Goal: Find specific page/section: Find specific page/section

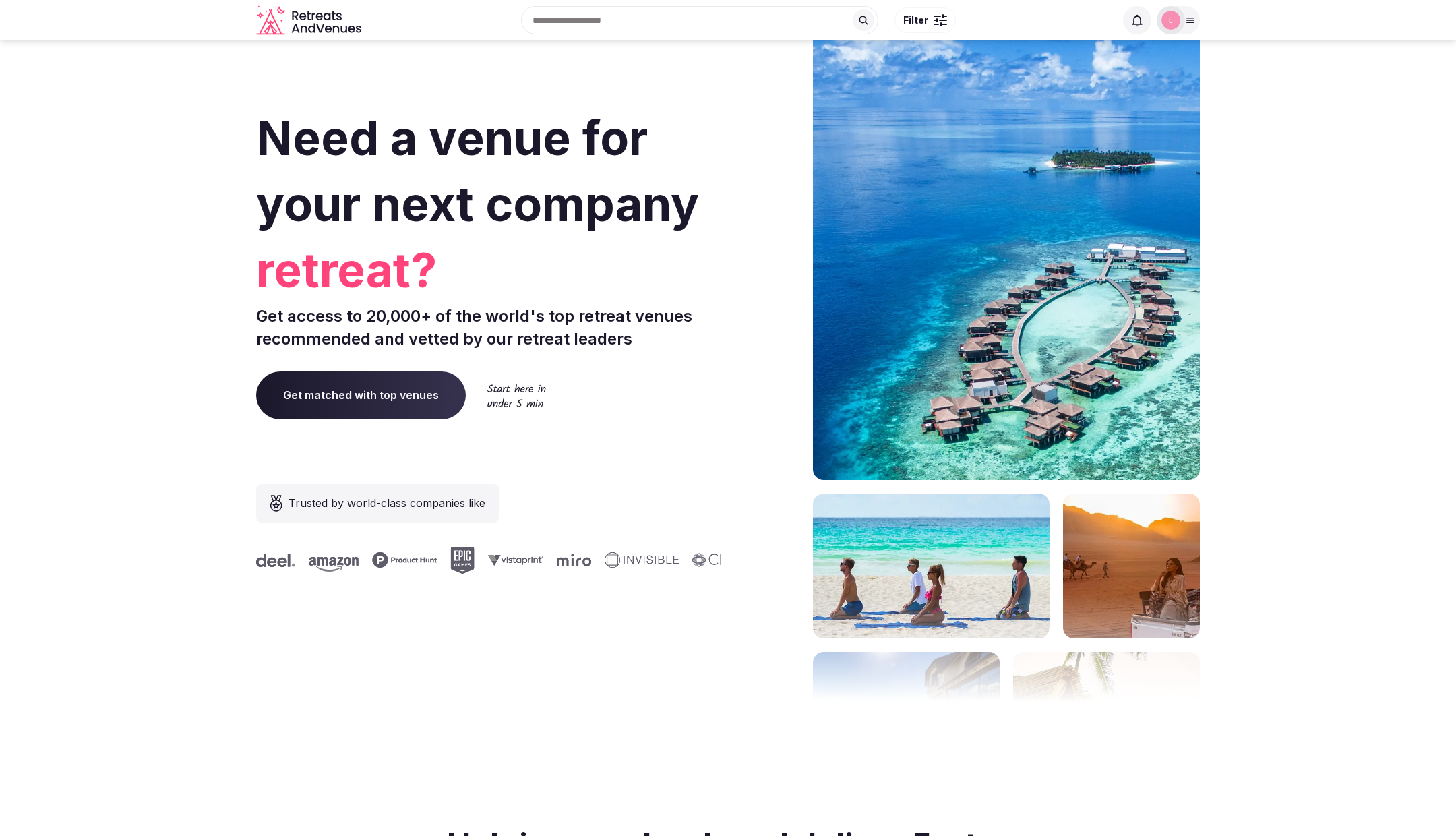
click at [1189, 23] on icon at bounding box center [1190, 20] width 11 height 11
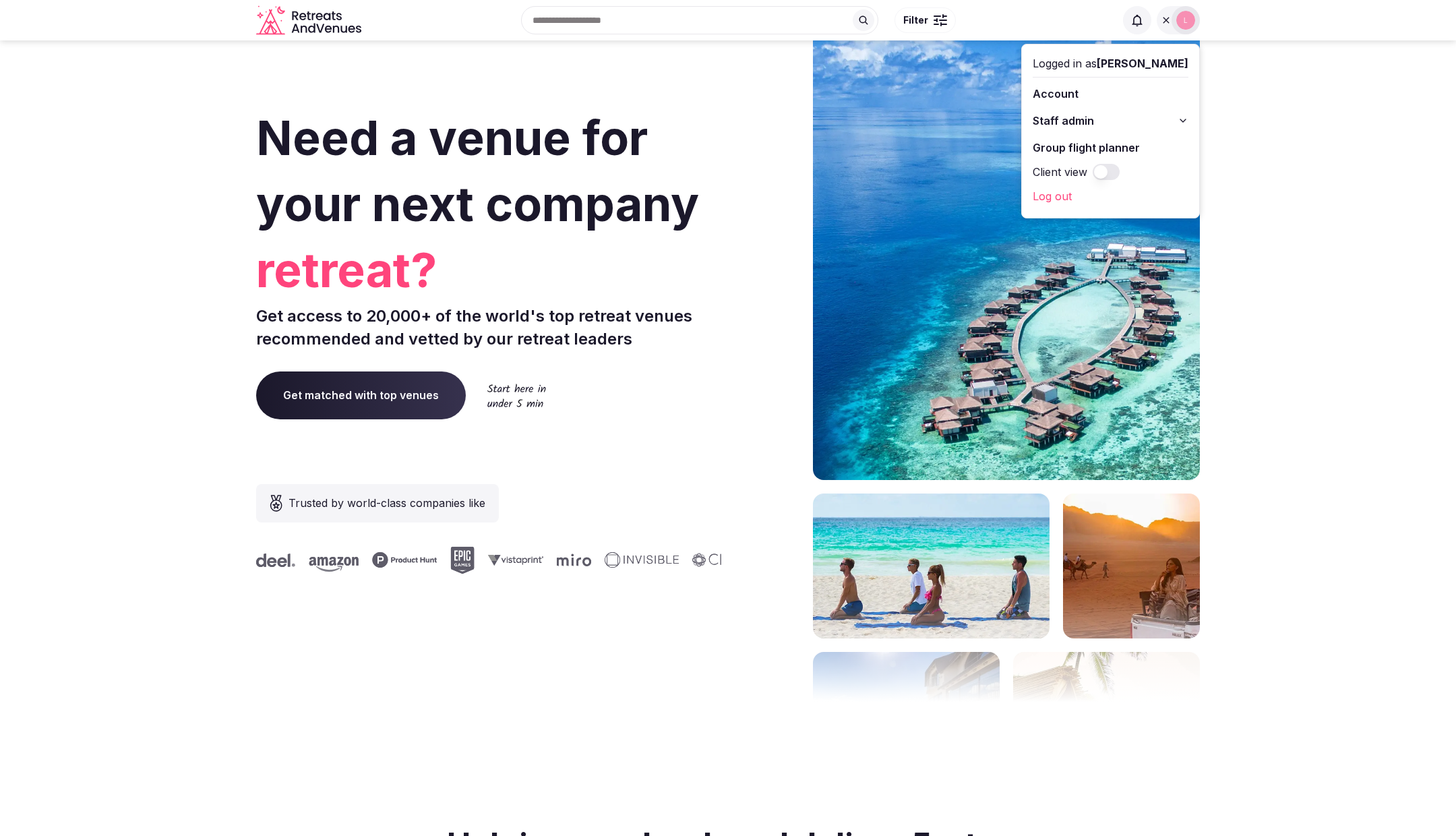
click at [1115, 125] on button "Staff admin" at bounding box center [1110, 120] width 156 height 22
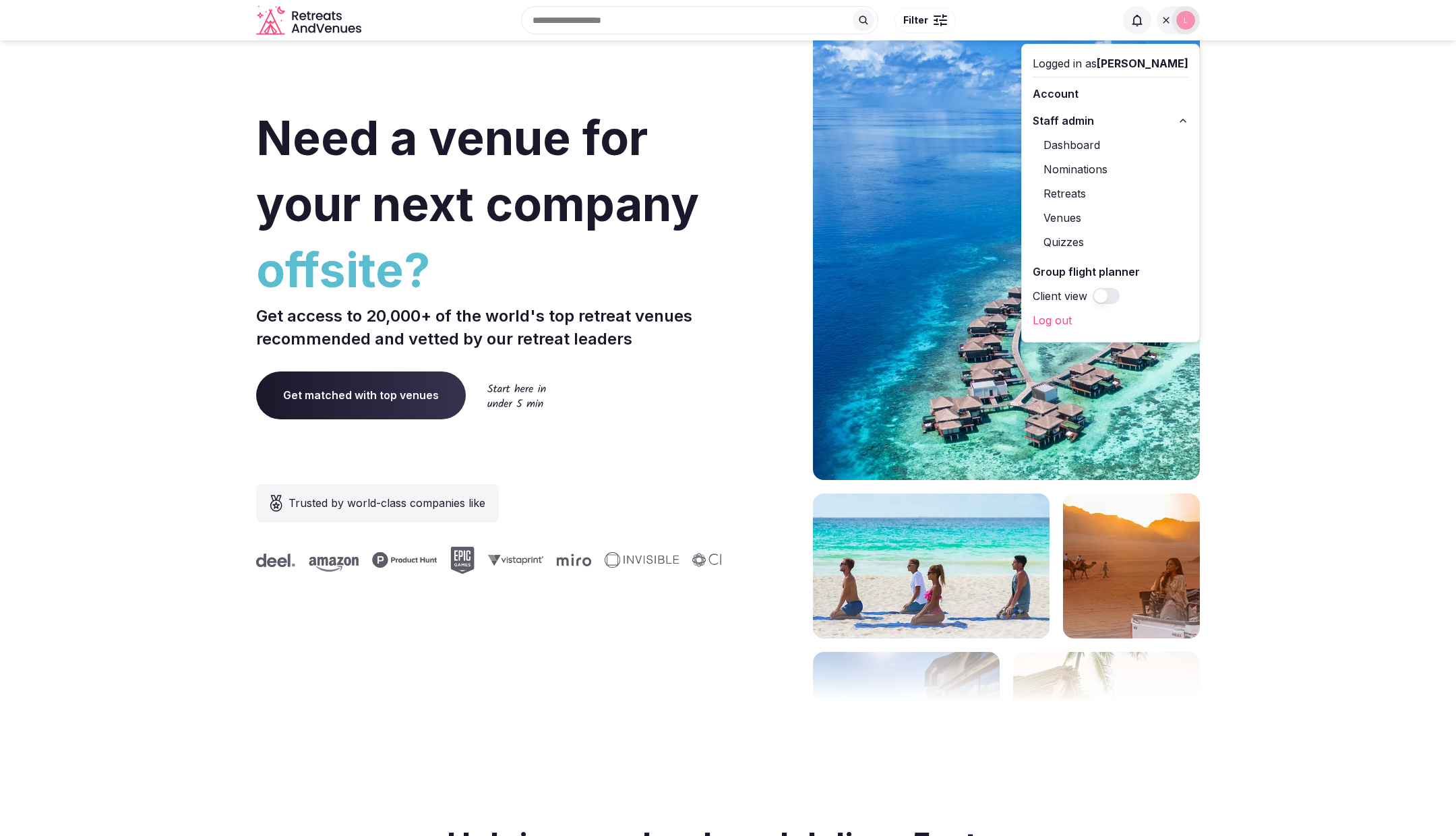
click at [1085, 193] on link "Retreats" at bounding box center [1110, 194] width 156 height 22
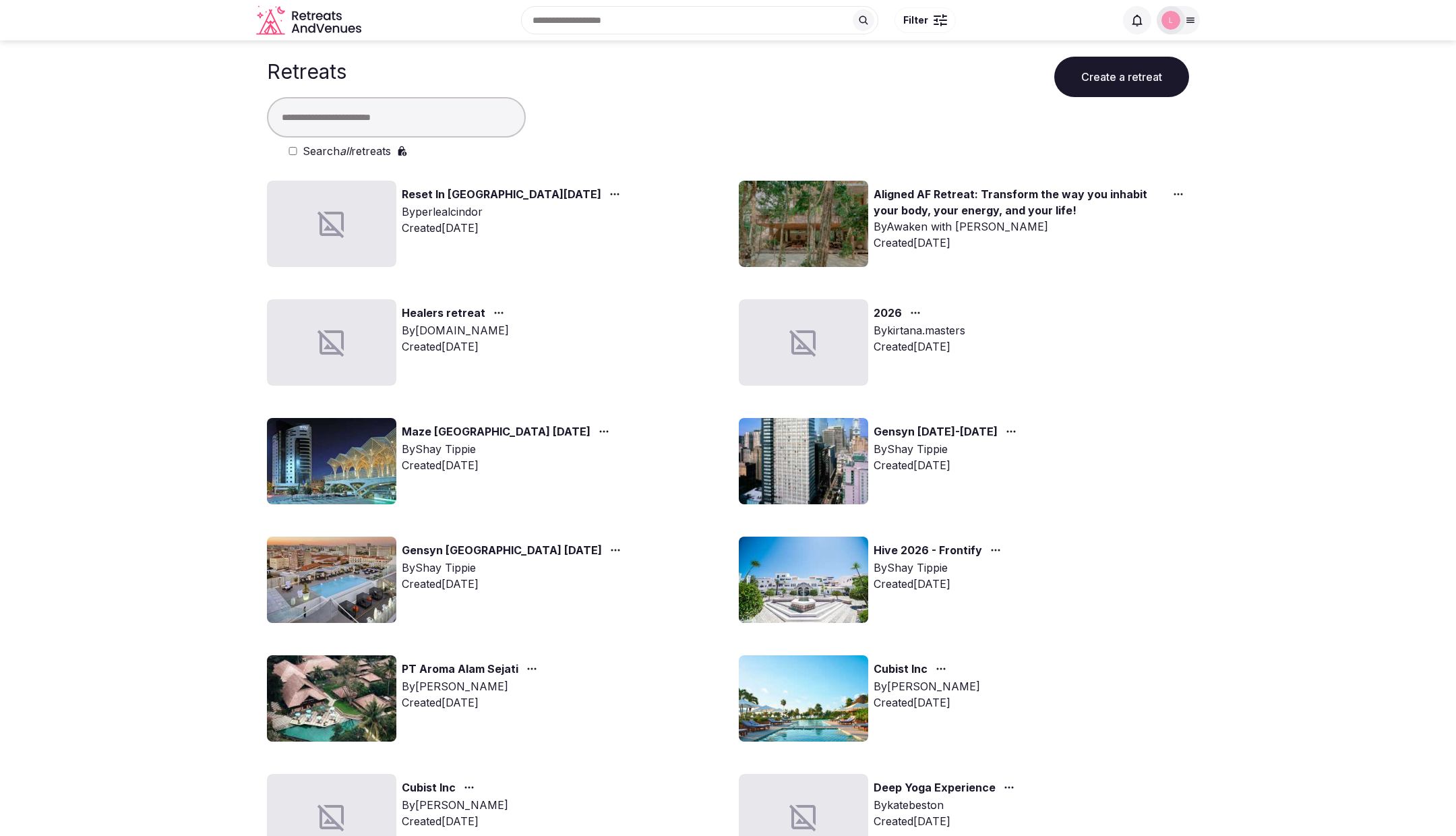
click at [450, 429] on link "Maze [GEOGRAPHIC_DATA] [DATE]" at bounding box center [496, 432] width 189 height 18
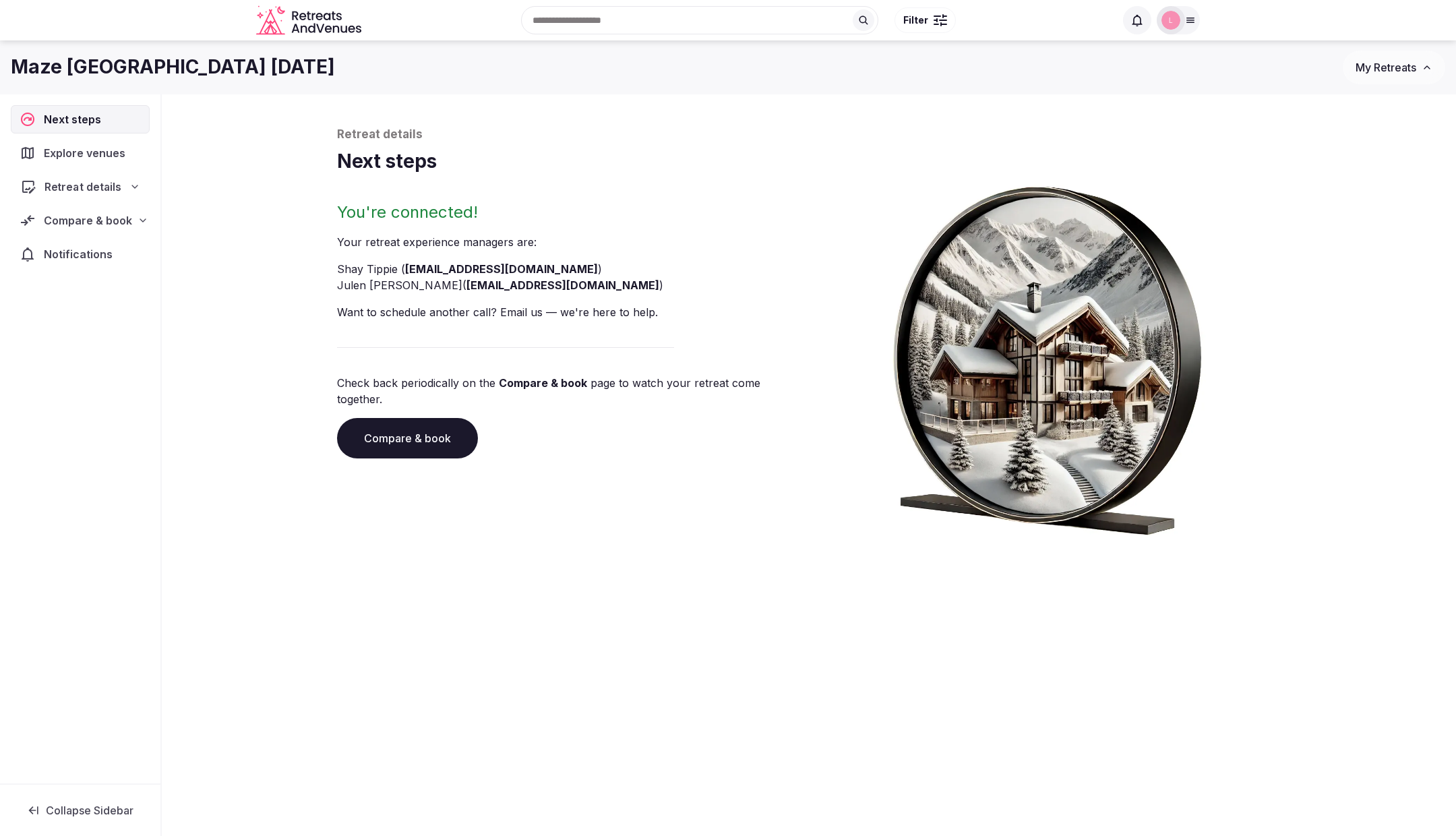
click at [94, 184] on span "Retreat details" at bounding box center [83, 186] width 77 height 16
click at [84, 215] on link "Basic info" at bounding box center [80, 213] width 139 height 19
